Goal: Transaction & Acquisition: Purchase product/service

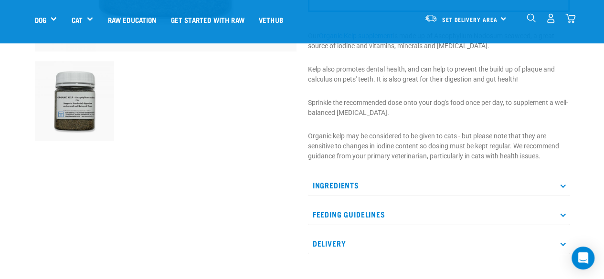
scroll to position [282, 0]
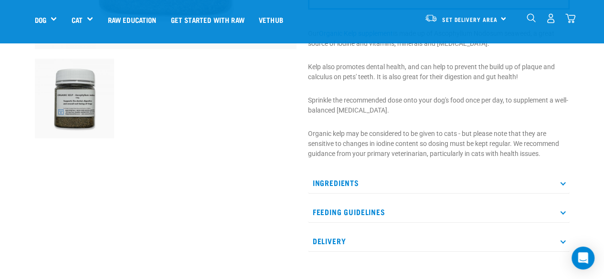
click at [562, 216] on p "Feeding Guidelines" at bounding box center [439, 211] width 262 height 21
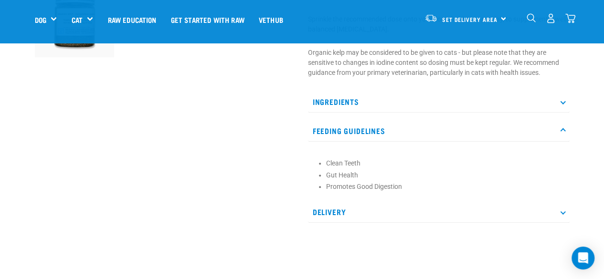
scroll to position [330, 0]
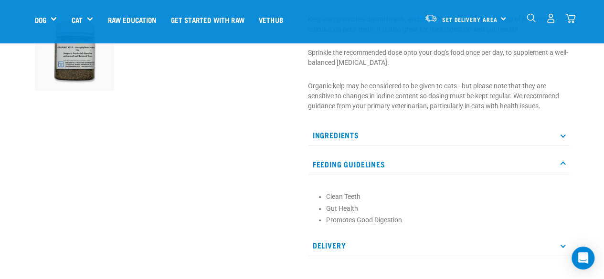
click at [562, 162] on icon at bounding box center [562, 164] width 5 height 5
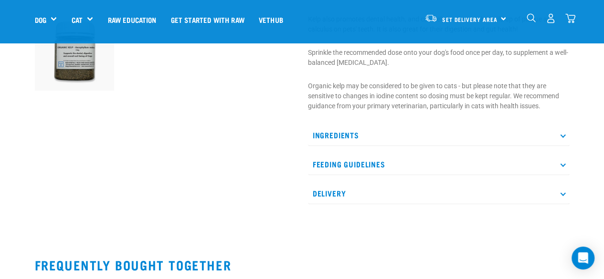
click at [560, 134] on icon at bounding box center [562, 135] width 5 height 5
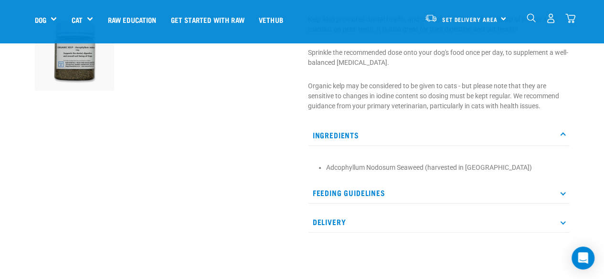
click at [560, 134] on icon at bounding box center [562, 135] width 5 height 5
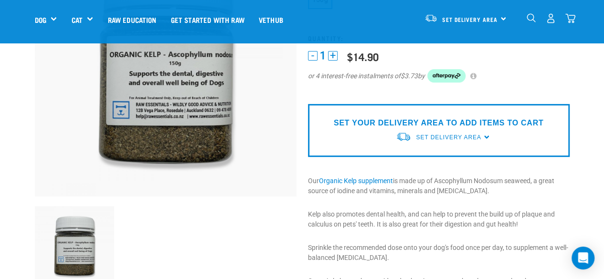
scroll to position [43, 0]
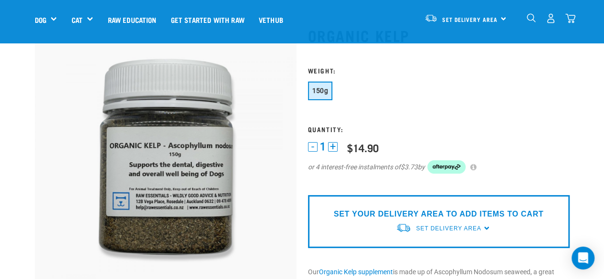
click at [487, 229] on div "SET YOUR DELIVERY AREA TO ADD ITEMS TO CART Set Delivery Area North Island Sout…" at bounding box center [439, 221] width 262 height 53
click at [485, 227] on div "SET YOUR DELIVERY AREA TO ADD ITEMS TO CART Set Delivery Area North Island Sout…" at bounding box center [439, 221] width 262 height 53
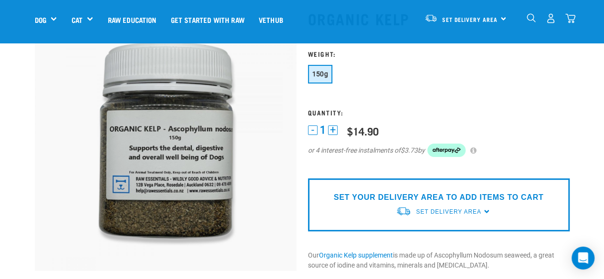
scroll to position [0, 0]
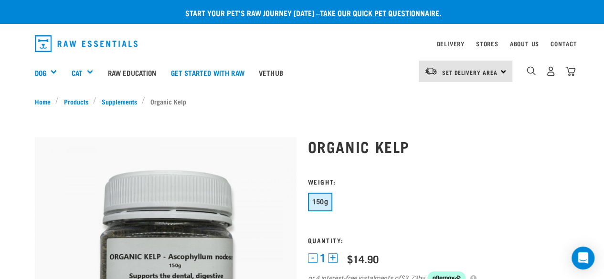
click at [325, 209] on button "150g" at bounding box center [320, 202] width 25 height 19
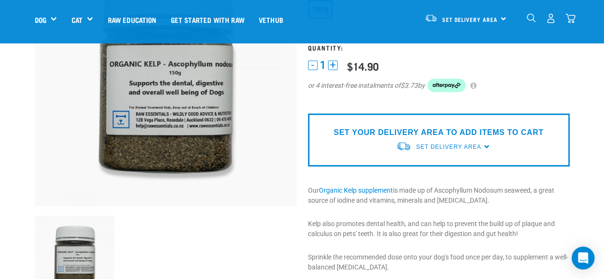
scroll to position [143, 0]
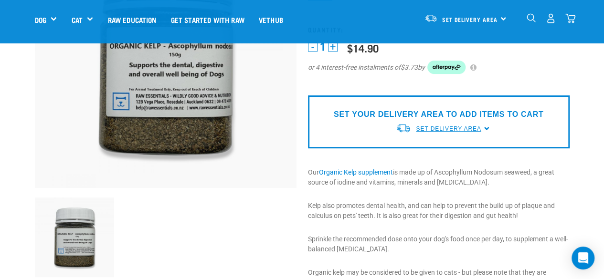
click at [448, 126] on span "Set Delivery Area" at bounding box center [448, 129] width 65 height 7
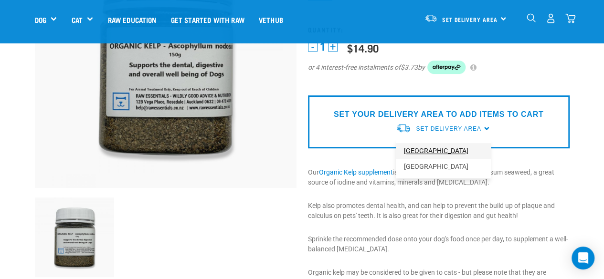
click at [425, 154] on link "[GEOGRAPHIC_DATA]" at bounding box center [443, 151] width 95 height 16
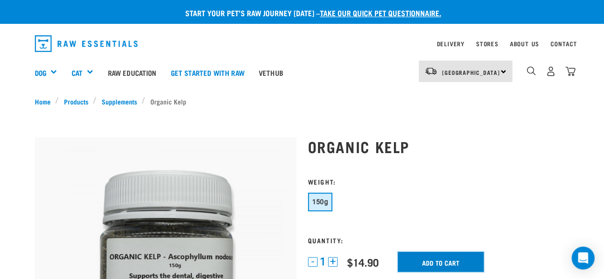
click at [436, 261] on input "Add to cart" at bounding box center [441, 262] width 86 height 20
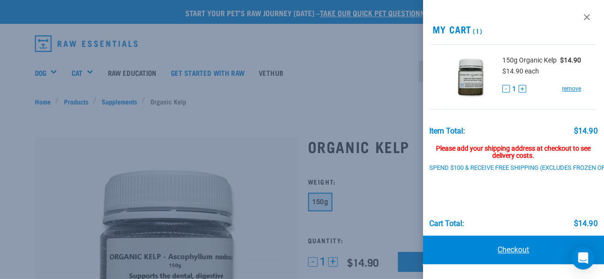
click at [515, 253] on link "Checkout" at bounding box center [513, 250] width 181 height 29
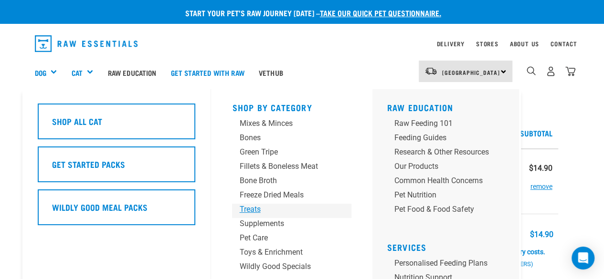
click at [250, 212] on div "Treats" at bounding box center [283, 209] width 89 height 11
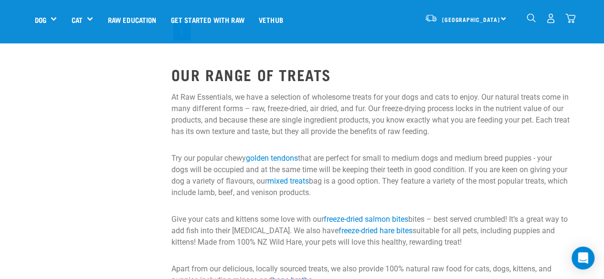
scroll to position [907, 0]
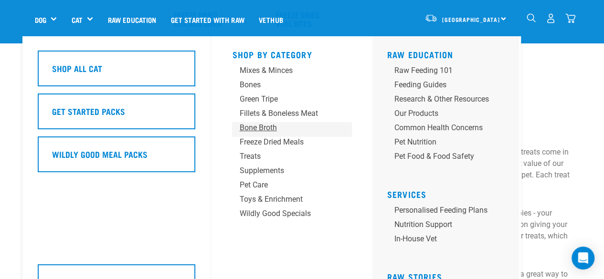
click at [249, 127] on div "Bone Broth" at bounding box center [283, 127] width 89 height 11
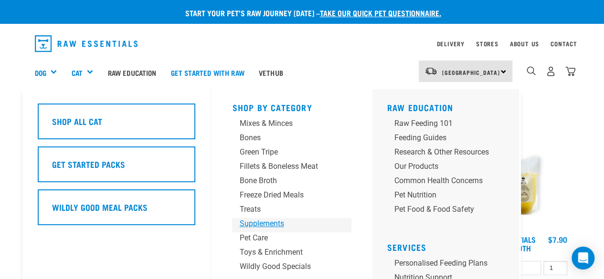
scroll to position [48, 0]
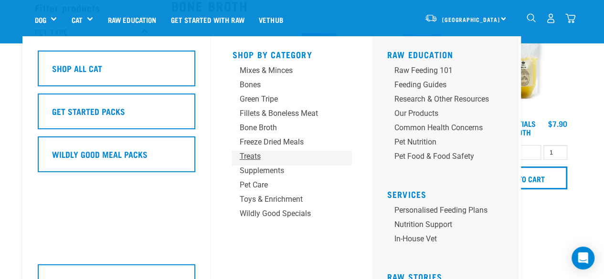
click at [253, 156] on div "Treats" at bounding box center [283, 156] width 89 height 11
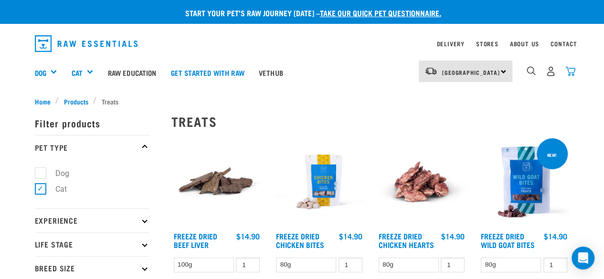
click at [573, 72] on img "dropdown navigation" at bounding box center [570, 71] width 10 height 10
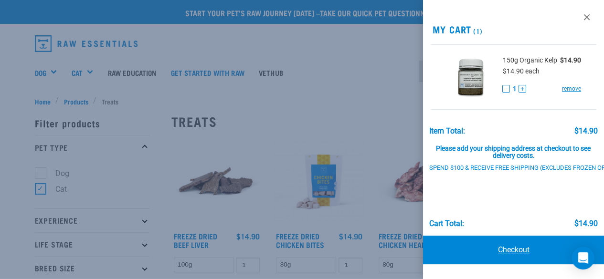
click at [500, 257] on link "Checkout" at bounding box center [513, 250] width 181 height 29
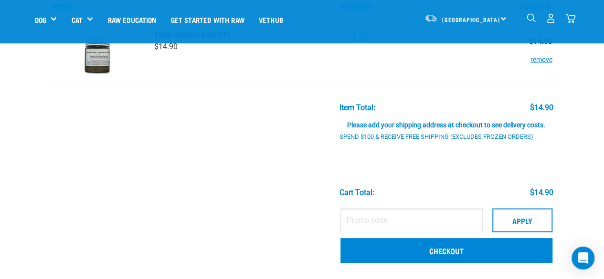
scroll to position [48, 0]
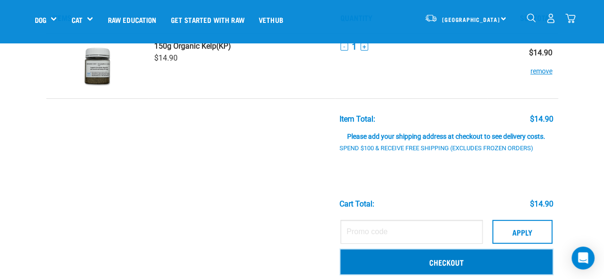
click at [401, 263] on link "Checkout" at bounding box center [446, 262] width 212 height 25
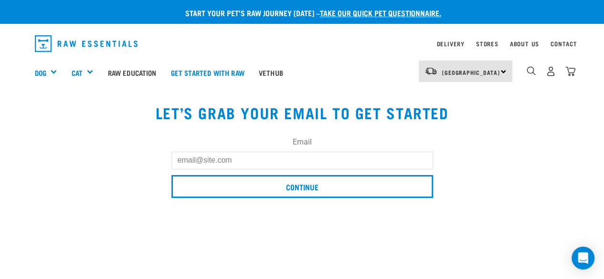
click at [231, 162] on input "Email" at bounding box center [302, 160] width 262 height 17
type input "[EMAIL_ADDRESS][DOMAIN_NAME]"
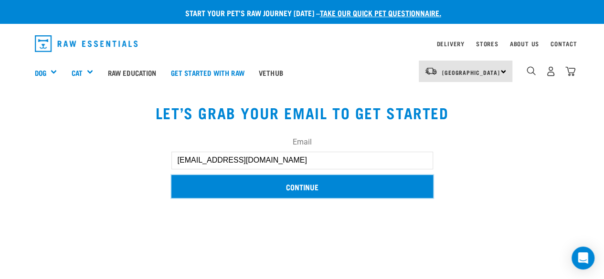
click at [284, 188] on input "Continue" at bounding box center [302, 186] width 262 height 23
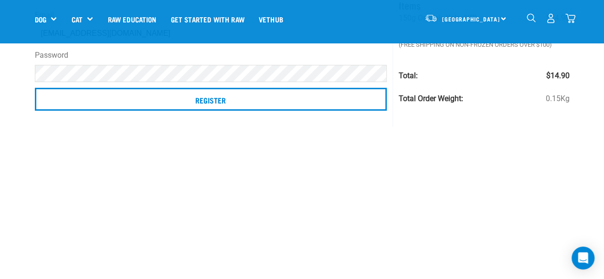
scroll to position [48, 0]
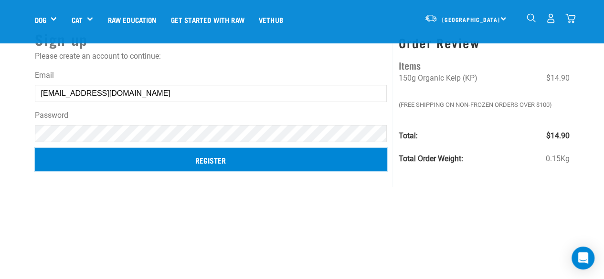
click at [227, 162] on input "Register" at bounding box center [211, 159] width 352 height 23
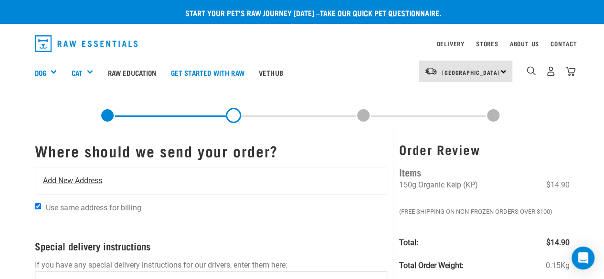
click at [78, 179] on span "Add New Address" at bounding box center [72, 180] width 59 height 11
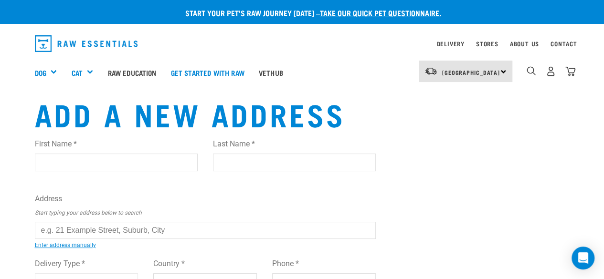
click at [83, 167] on input "First Name *" at bounding box center [116, 162] width 163 height 17
type input "Deehan"
type input "Morgado"
click at [90, 231] on input "text" at bounding box center [205, 230] width 341 height 17
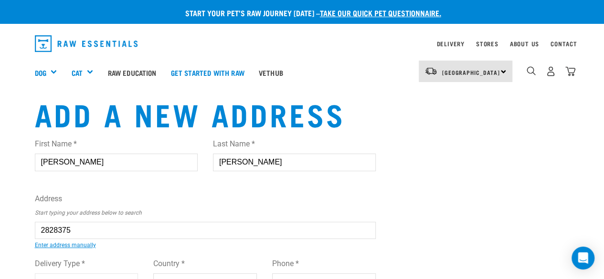
click at [45, 237] on ul "8 Lacebark Court, Titirangi, Auckland 0604 8 Lacebark Drive, RD 1, Taupo 3377 8…" at bounding box center [45, 237] width 0 height 0
type input "8 Lacebark Court, Titirangi, Auckland 0604"
type input "[STREET_ADDRESS]"
type input "Titirangi"
type input "Auckland"
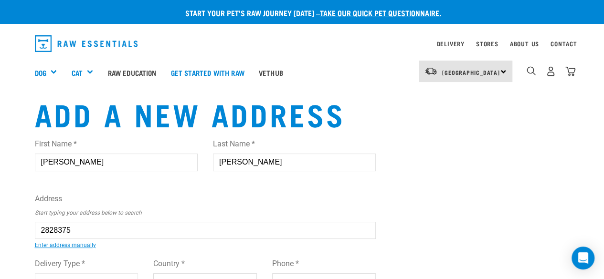
select select "AUK"
type input "0604"
select select "Urban"
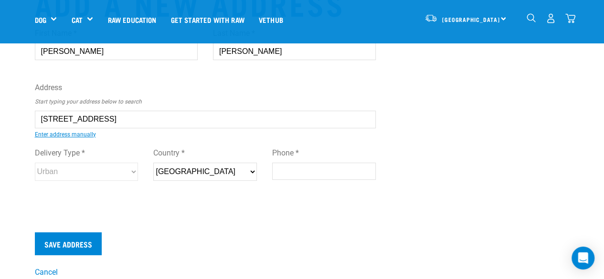
scroll to position [95, 0]
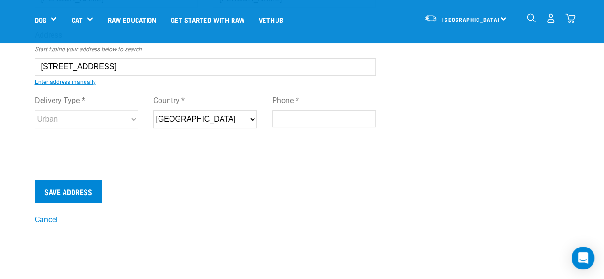
type input "8 Lacebark Court, Titirangi, Auckland 0604"
click at [291, 116] on input "Phone *" at bounding box center [324, 118] width 104 height 17
type input "0221034975"
click at [69, 188] on input "Save Address" at bounding box center [68, 191] width 67 height 23
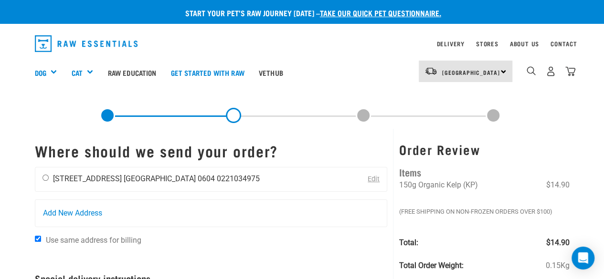
click at [47, 179] on input "radio" at bounding box center [45, 178] width 6 height 6
radio input "true"
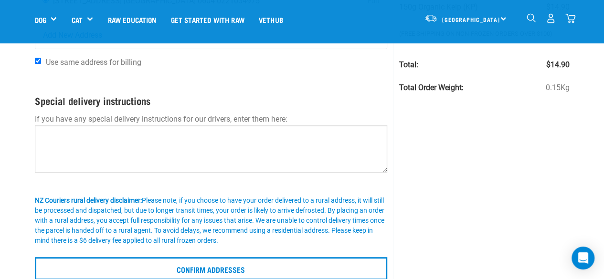
scroll to position [95, 0]
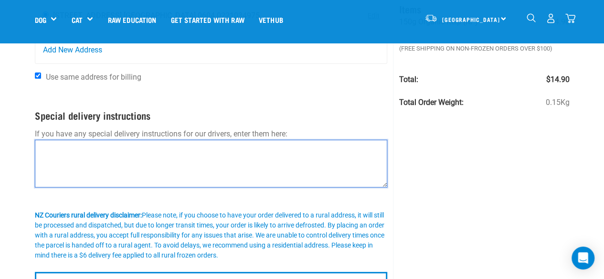
click at [218, 158] on textarea at bounding box center [211, 164] width 353 height 48
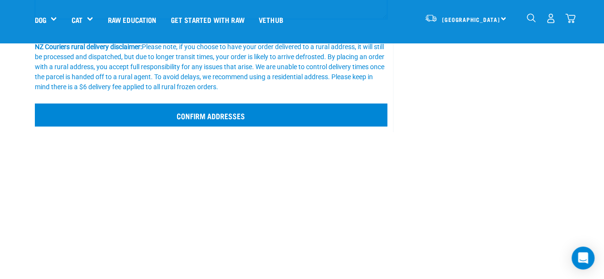
scroll to position [286, 0]
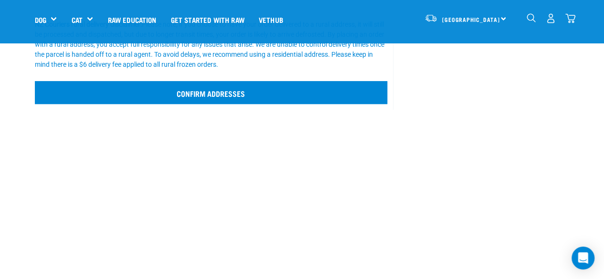
type textarea "drop by front door thanks!"
click at [206, 100] on input "Confirm addresses" at bounding box center [211, 92] width 353 height 23
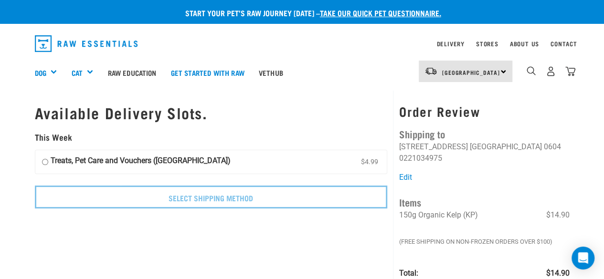
click at [44, 163] on input "Treats, Pet Care and Vouchers ([GEOGRAPHIC_DATA]) $4.99" at bounding box center [45, 162] width 6 height 14
radio input "true"
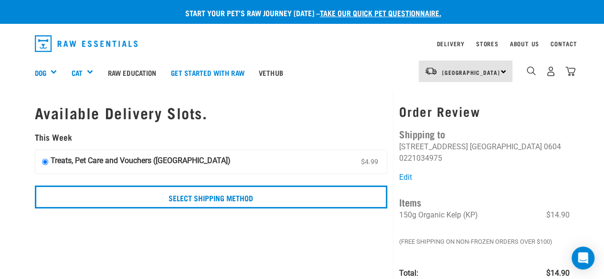
click at [44, 163] on input "Treats, Pet Care and Vouchers ([GEOGRAPHIC_DATA]) $4.99" at bounding box center [45, 162] width 6 height 14
click at [43, 163] on input "Treats, Pet Care and Vouchers ([GEOGRAPHIC_DATA]) $4.99" at bounding box center [45, 162] width 6 height 14
click at [44, 162] on input "Treats, Pet Care and Vouchers ([GEOGRAPHIC_DATA]) $4.99" at bounding box center [45, 162] width 6 height 14
click at [286, 135] on h5 "This Week" at bounding box center [211, 138] width 353 height 10
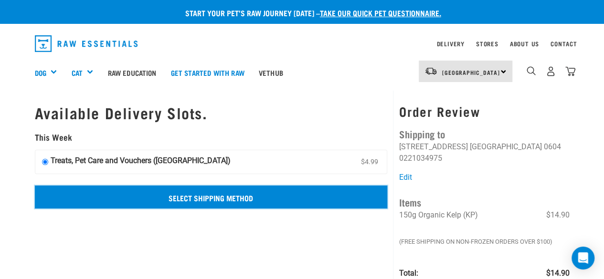
click at [235, 204] on input "Select Shipping Method" at bounding box center [211, 197] width 353 height 23
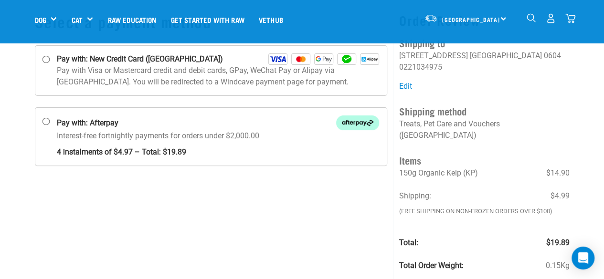
scroll to position [48, 0]
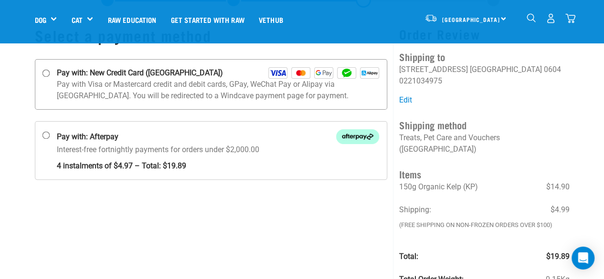
click at [43, 74] on input "Pay with: New Credit Card (Windcave)" at bounding box center [46, 74] width 8 height 8
radio input "true"
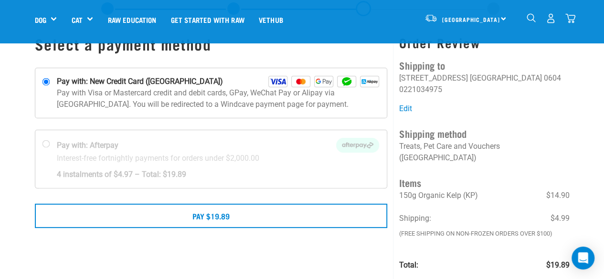
scroll to position [143, 0]
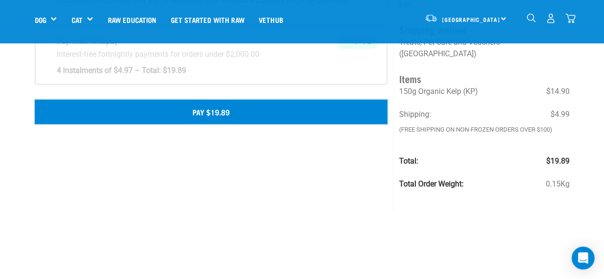
click at [203, 113] on button "Pay $19.89" at bounding box center [211, 112] width 353 height 24
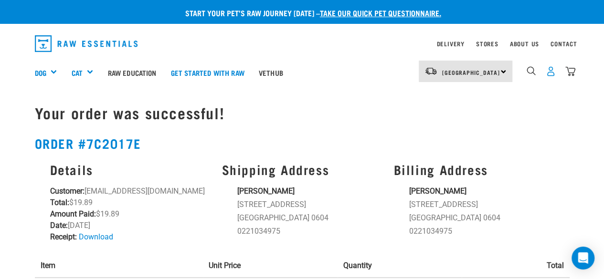
click at [548, 71] on img "dropdown navigation" at bounding box center [551, 71] width 10 height 10
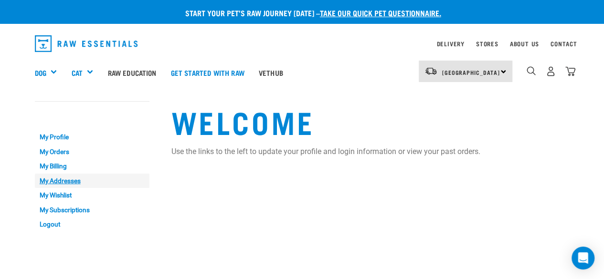
click at [69, 179] on link "My Addresses" at bounding box center [92, 181] width 115 height 15
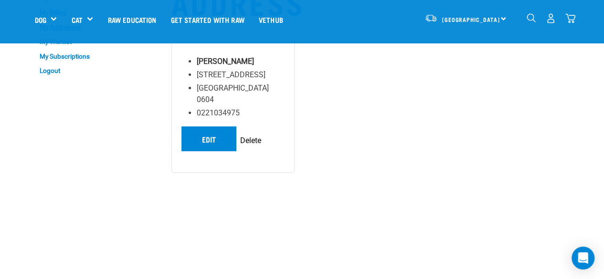
scroll to position [48, 0]
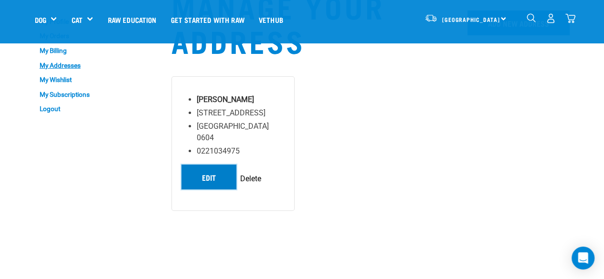
click at [211, 177] on link "Edit" at bounding box center [208, 177] width 55 height 25
click at [210, 168] on link "Edit" at bounding box center [208, 177] width 55 height 25
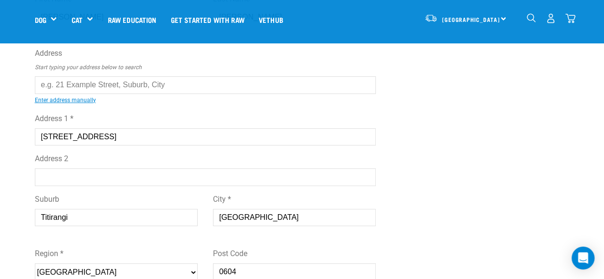
scroll to position [95, 0]
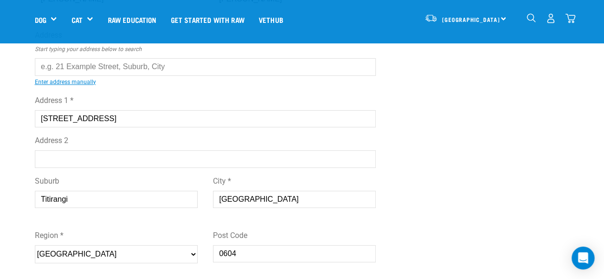
click at [124, 157] on input "Address 2" at bounding box center [205, 158] width 341 height 17
click at [487, 129] on div "Edit Address First Name * [PERSON_NAME] Last Name * [PERSON_NAME] Address Start…" at bounding box center [302, 191] width 550 height 517
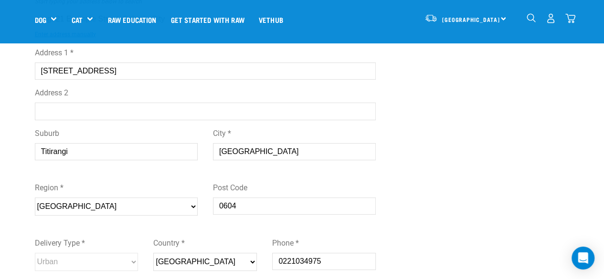
scroll to position [286, 0]
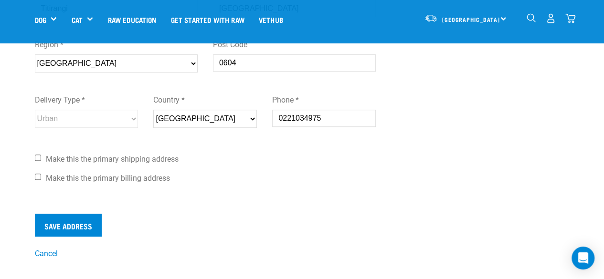
click at [40, 157] on input "Make this the primary shipping address" at bounding box center [38, 158] width 6 height 6
checkbox input "true"
click at [39, 175] on input "Make this the primary billing address" at bounding box center [38, 177] width 6 height 6
checkbox input "true"
click at [69, 224] on input "Save Address" at bounding box center [68, 225] width 67 height 23
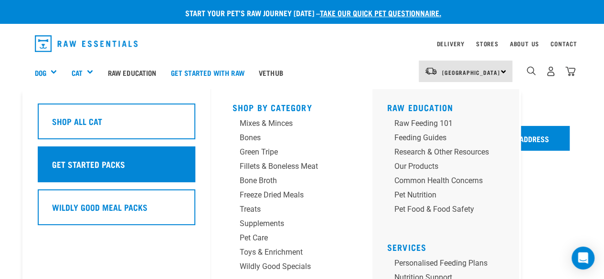
click at [74, 164] on h5 "Get Started Packs" at bounding box center [88, 164] width 73 height 12
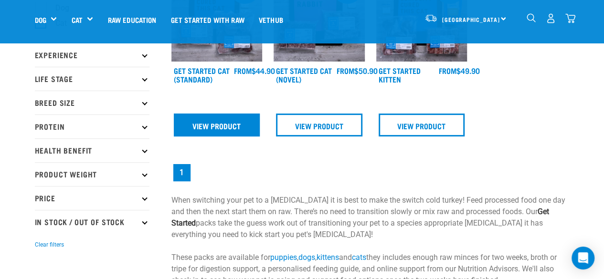
scroll to position [95, 0]
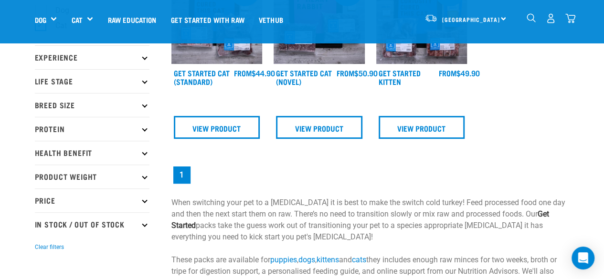
click at [147, 105] on p "Breed Size" at bounding box center [92, 105] width 115 height 24
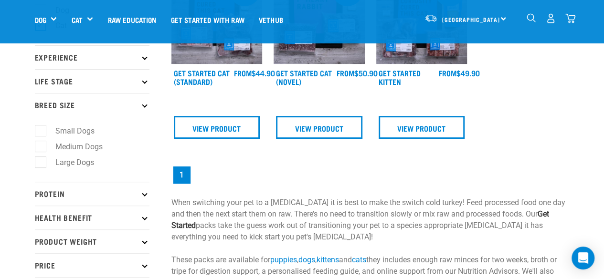
click at [147, 105] on p "Breed Size" at bounding box center [92, 105] width 115 height 24
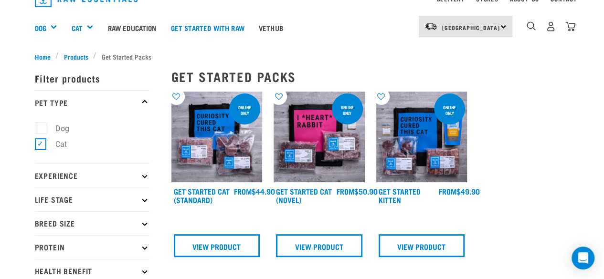
scroll to position [0, 0]
